Goal: Transaction & Acquisition: Purchase product/service

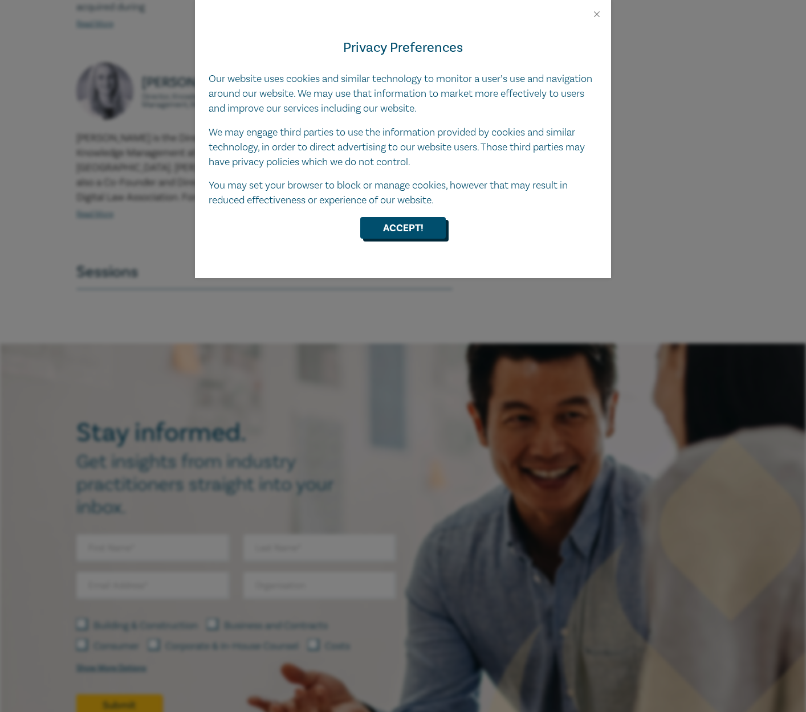
click at [403, 225] on button "Accept!" at bounding box center [402, 228] width 85 height 22
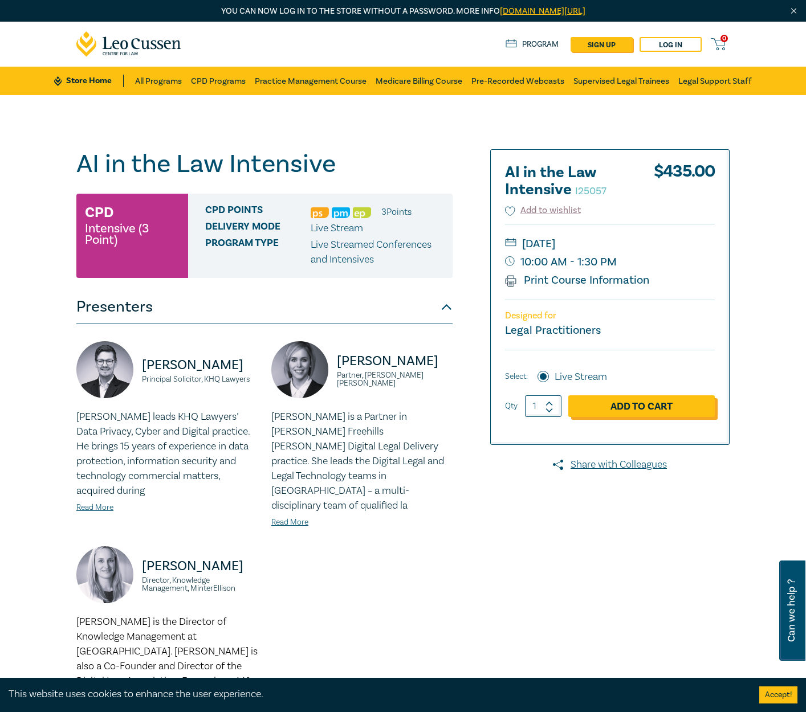
click at [646, 405] on link "Add to Cart" at bounding box center [641, 407] width 146 height 22
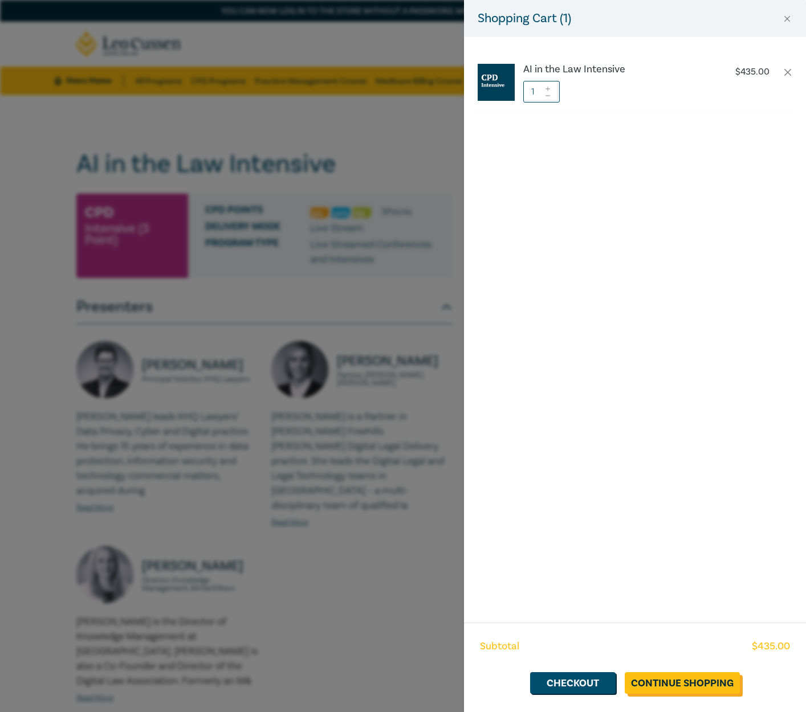
click at [678, 688] on link "Continue Shopping" at bounding box center [682, 683] width 115 height 22
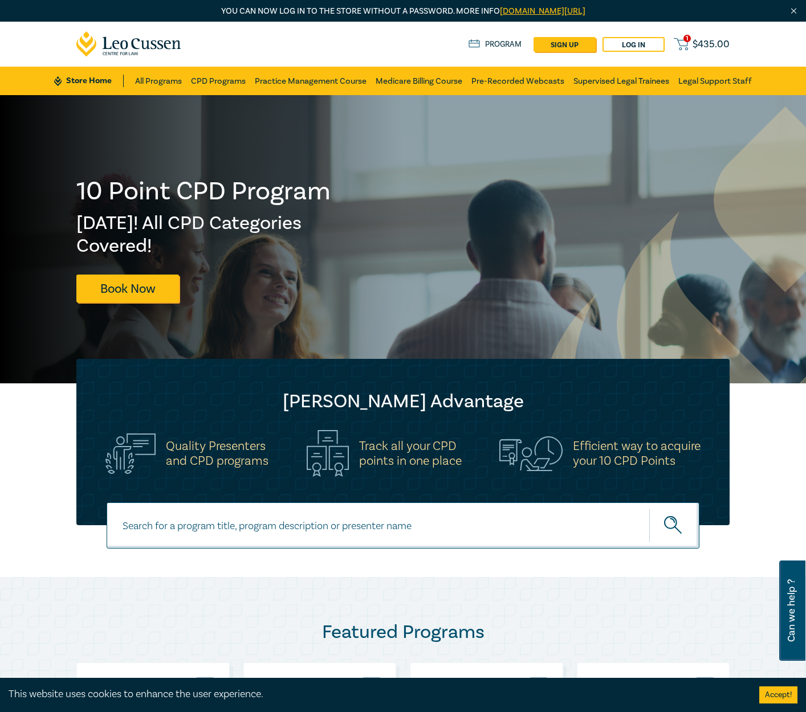
click at [687, 38] on span "1" at bounding box center [686, 38] width 7 height 7
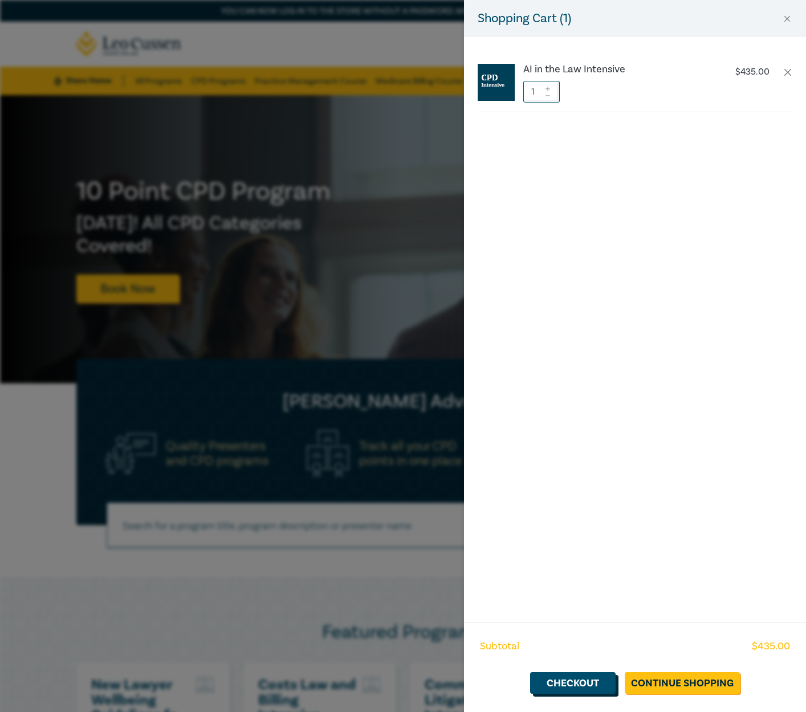
click at [582, 683] on link "Checkout" at bounding box center [572, 683] width 85 height 22
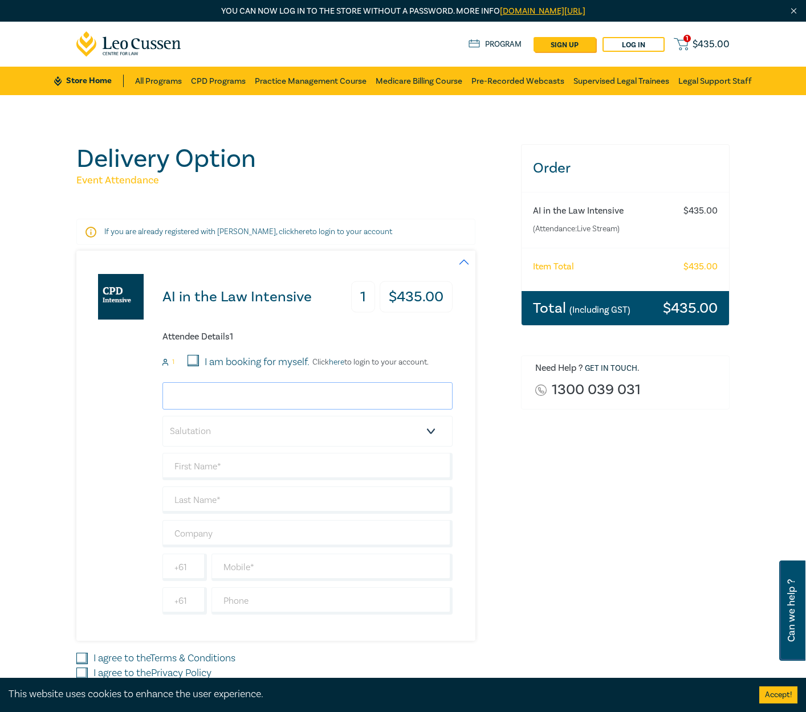
type input "dale@curtisgroup.net.au"
select select "Mr."
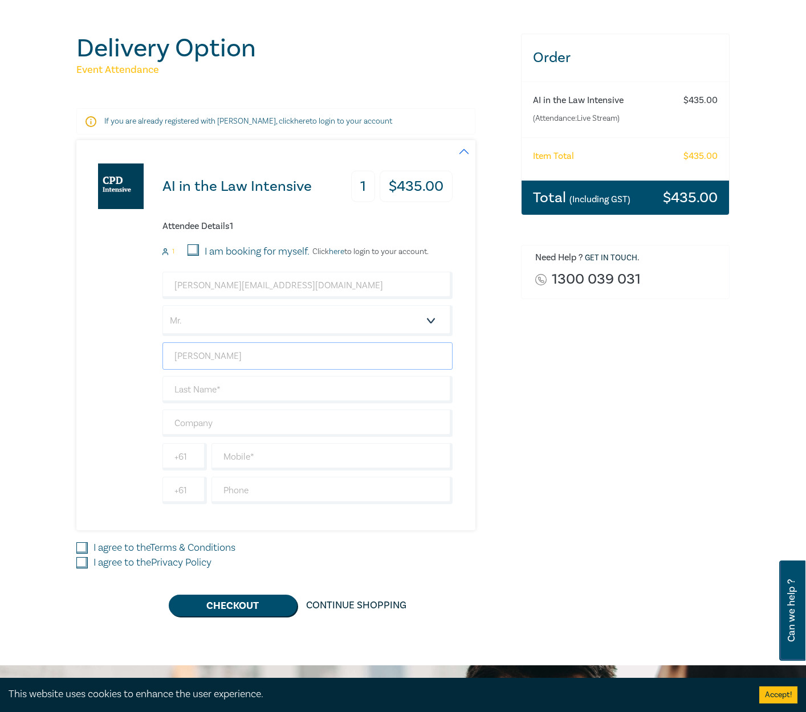
scroll to position [214, 0]
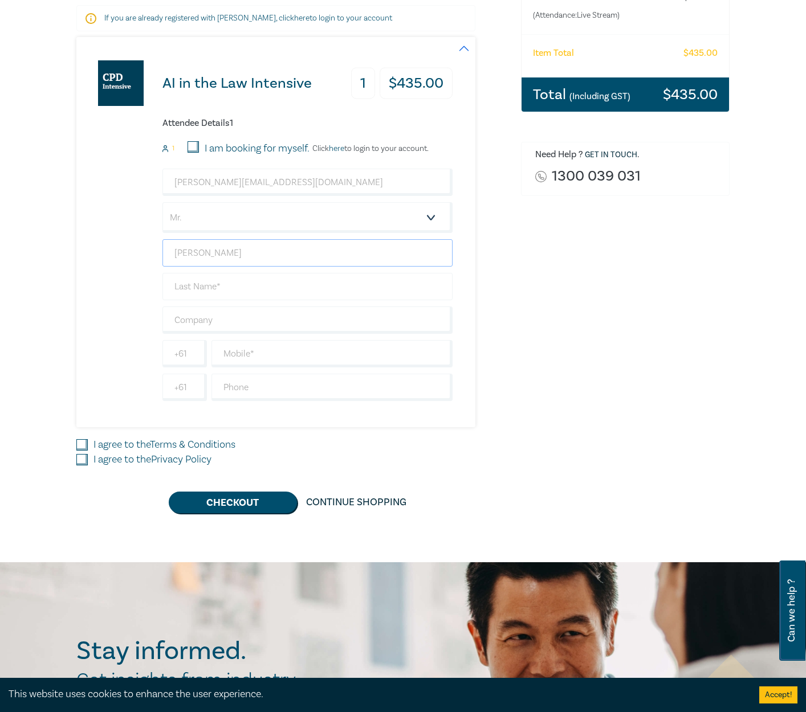
type input "[PERSON_NAME]"
type input "Tresola Legal"
type input "0488071566"
click at [86, 442] on input "I agree to the Terms & Conditions" at bounding box center [81, 444] width 11 height 11
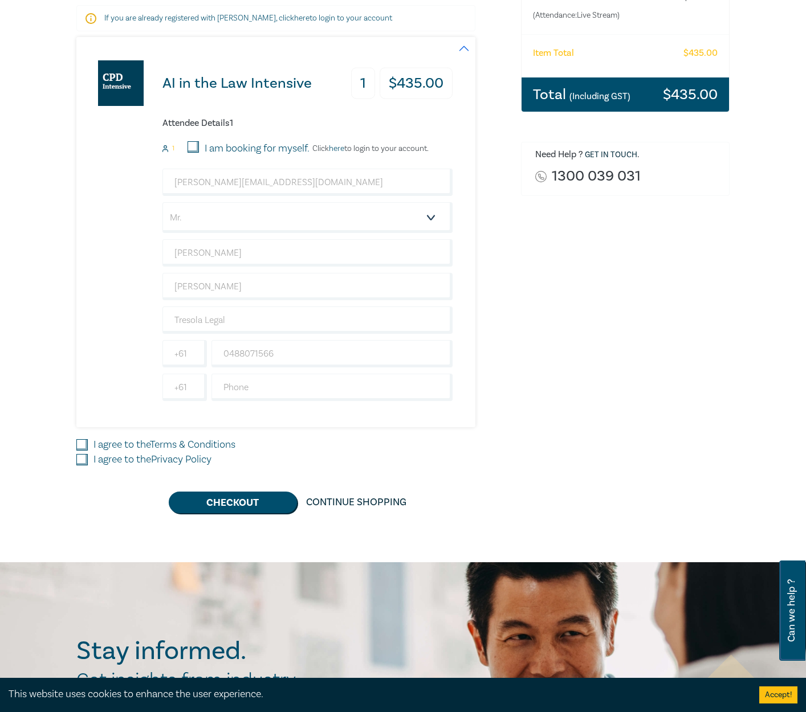
checkbox input "true"
click at [83, 458] on input "I agree to the Privacy Policy" at bounding box center [81, 459] width 11 height 11
checkbox input "true"
click at [227, 498] on button "Checkout" at bounding box center [233, 503] width 128 height 22
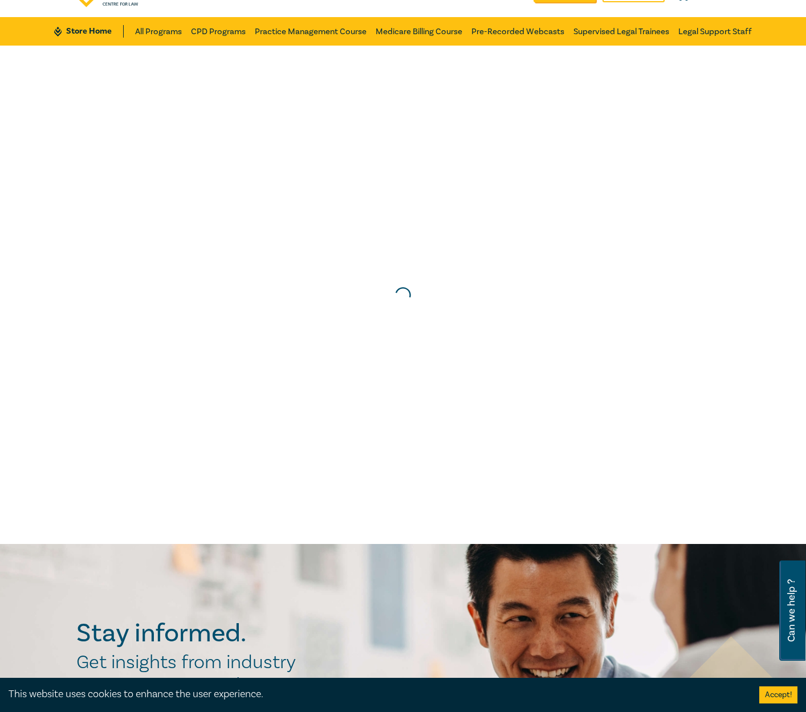
scroll to position [0, 0]
